Goal: Check status: Check status

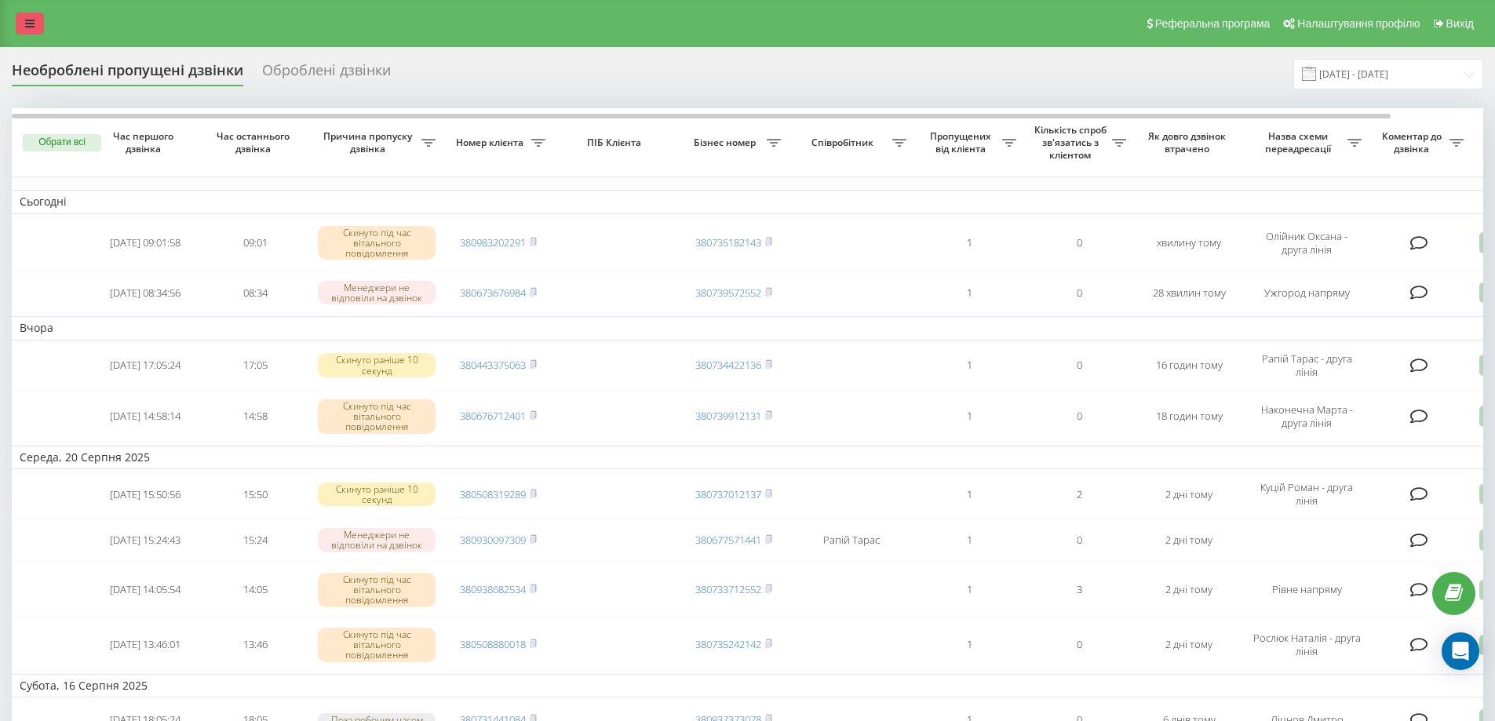
click at [40, 24] on link at bounding box center [30, 24] width 28 height 22
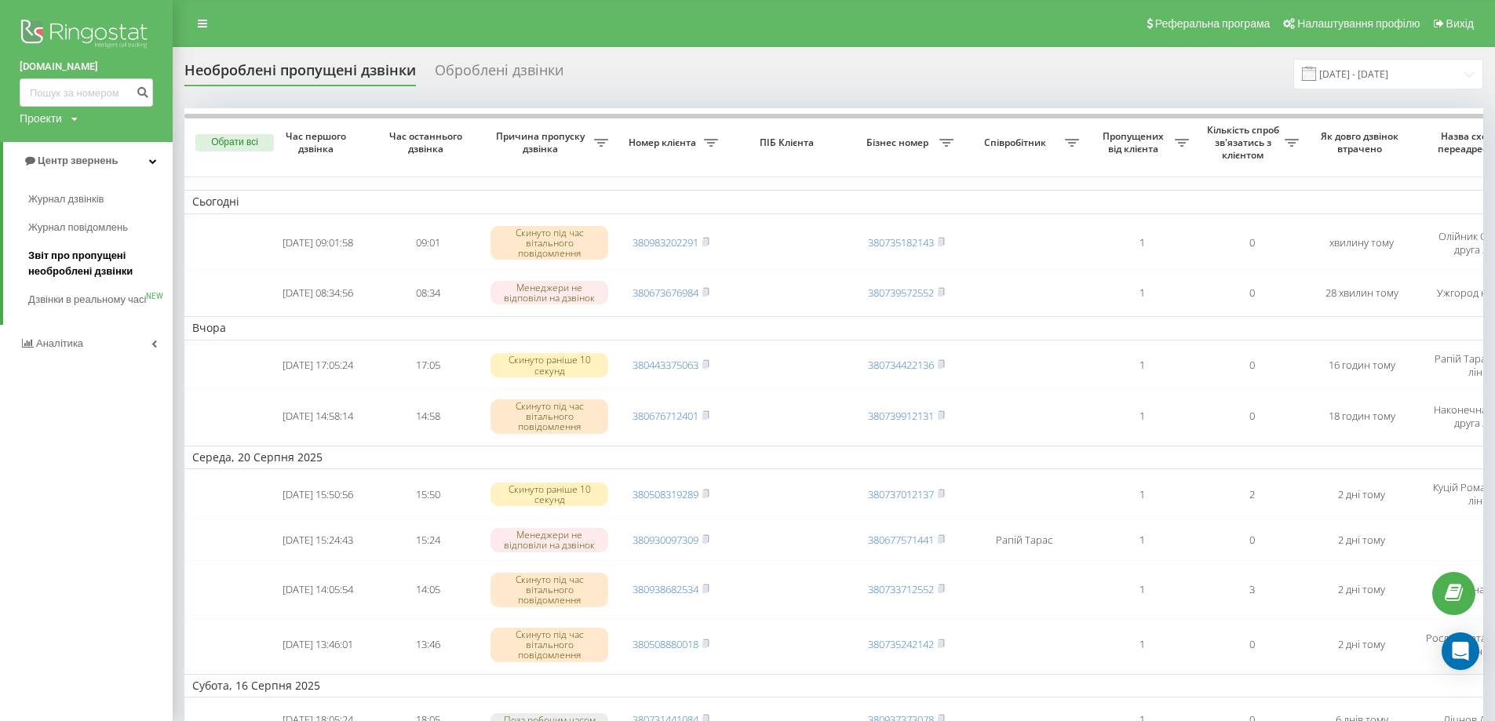
click at [97, 254] on span "Звіт про пропущені необроблені дзвінки" at bounding box center [96, 263] width 137 height 31
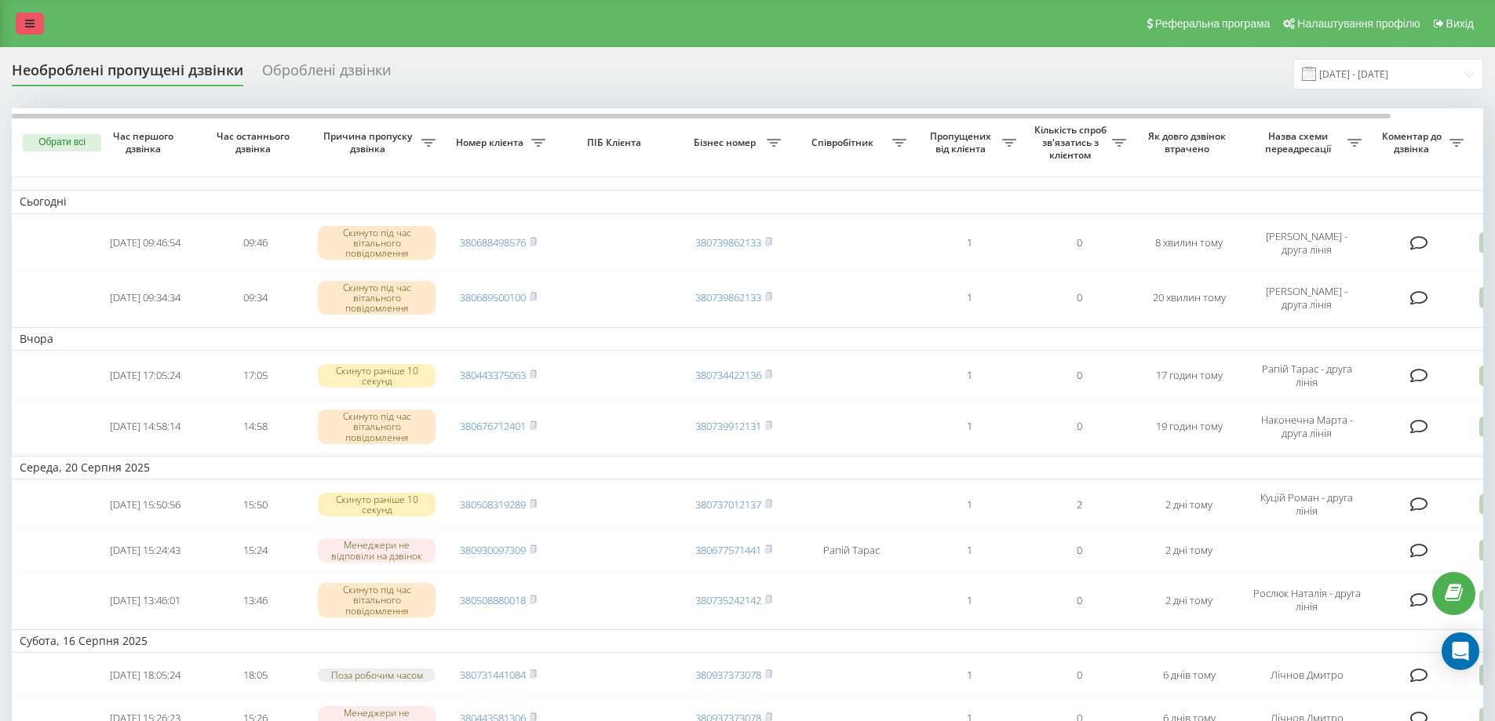
click at [25, 31] on link at bounding box center [30, 24] width 28 height 22
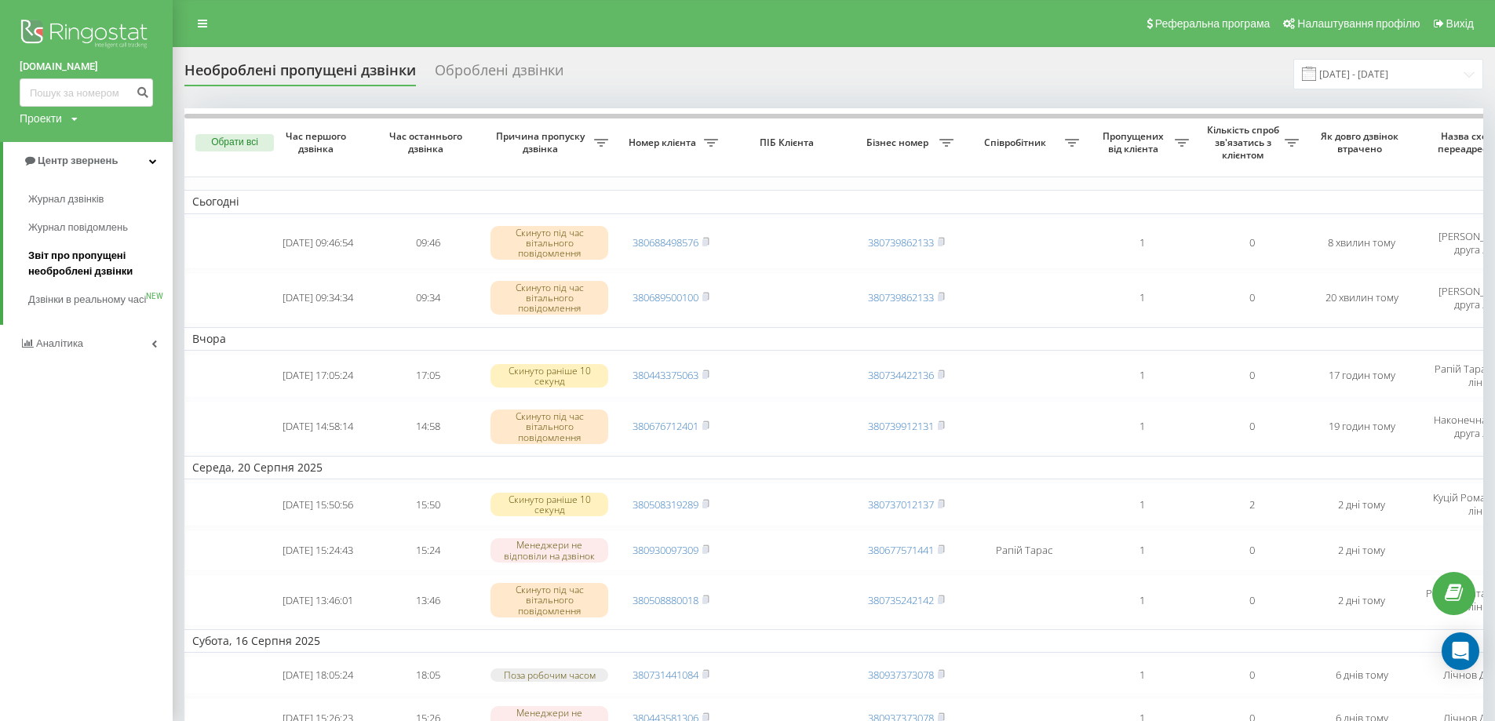
click at [78, 257] on span "Звіт про пропущені необроблені дзвінки" at bounding box center [96, 263] width 137 height 31
